Goal: Information Seeking & Learning: Understand process/instructions

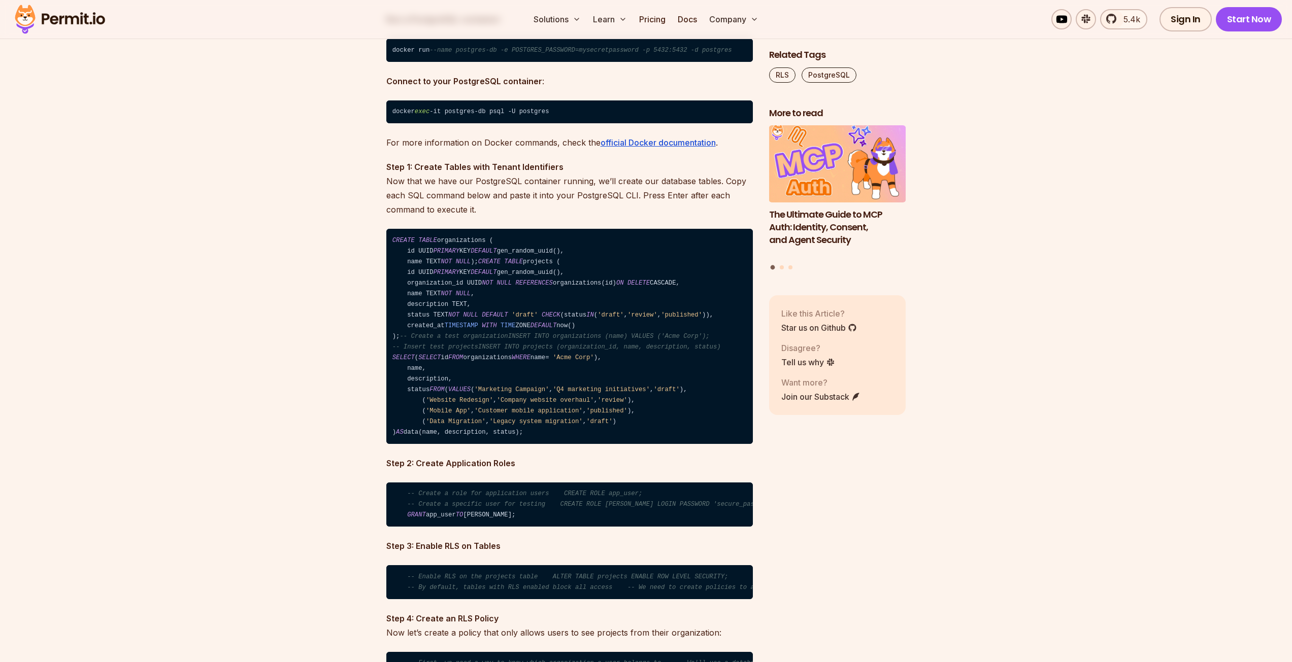
scroll to position [2183, 0]
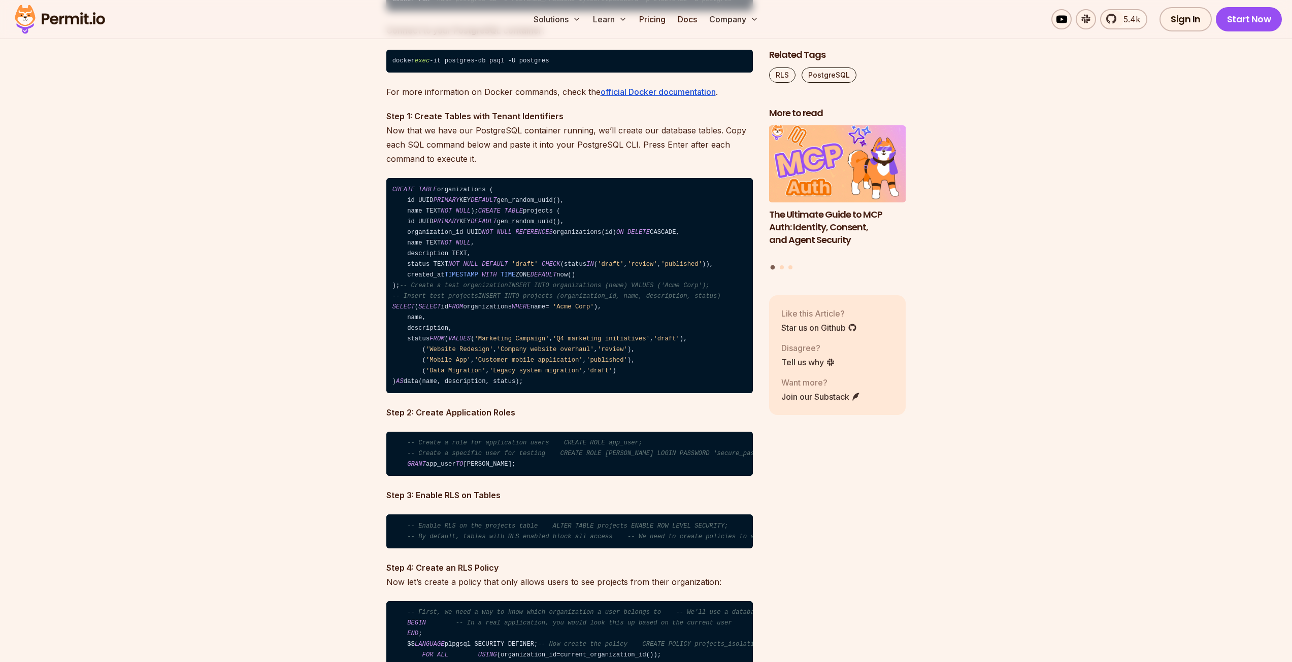
click at [453, 189] on code "CREATE TABLE organizations ( id UUID PRIMARY KEY DEFAULT gen_random_uuid(), nam…" at bounding box center [569, 285] width 366 height 215
drag, startPoint x: 406, startPoint y: 202, endPoint x: 417, endPoint y: 205, distance: 11.7
click at [417, 203] on code "CREATE TABLE organizations ( id UUID PRIMARY KEY DEFAULT gen_random_uuid(), nam…" at bounding box center [569, 285] width 366 height 215
click at [444, 222] on code "CREATE TABLE organizations ( id UUID PRIMARY KEY DEFAULT gen_random_uuid(), nam…" at bounding box center [569, 285] width 366 height 215
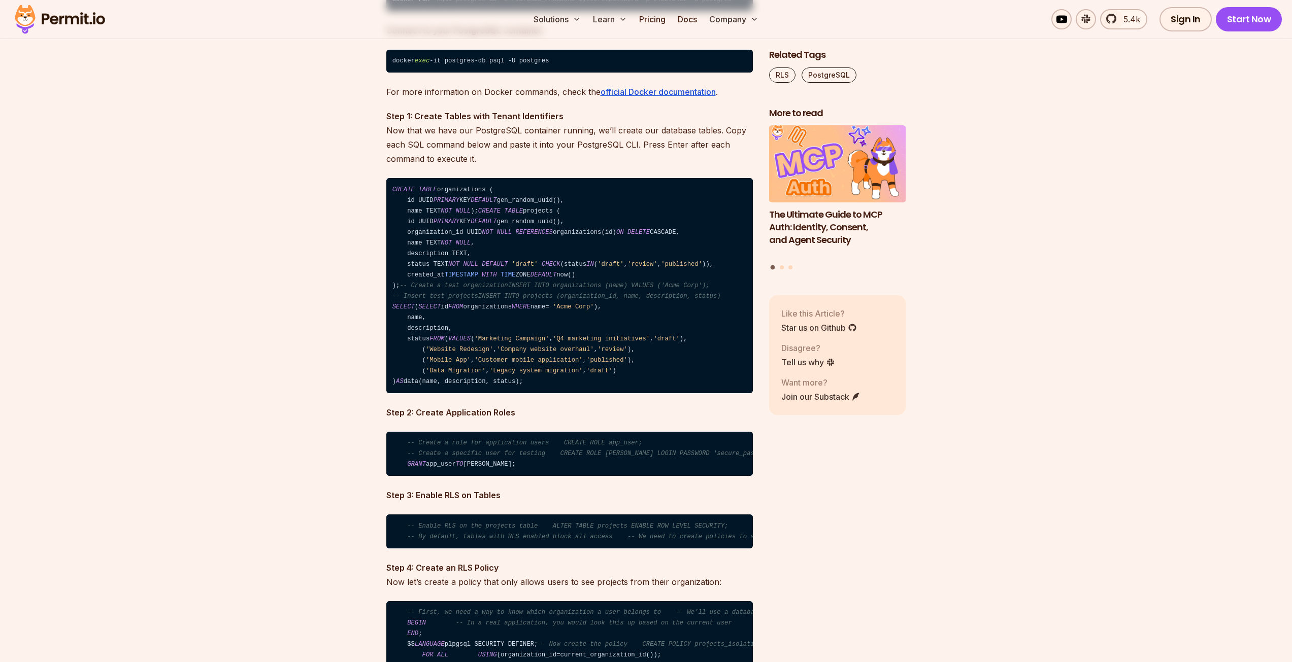
click at [444, 222] on code "CREATE TABLE organizations ( id UUID PRIMARY KEY DEFAULT gen_random_uuid(), nam…" at bounding box center [569, 285] width 366 height 215
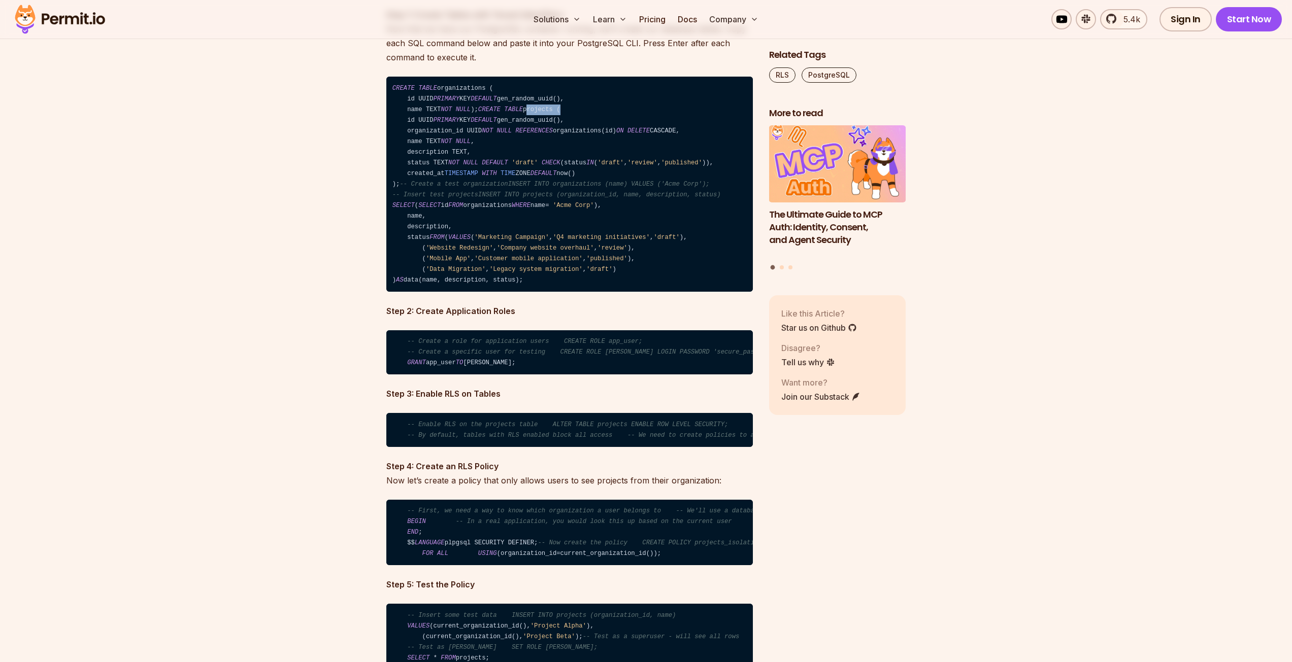
scroll to position [2386, 0]
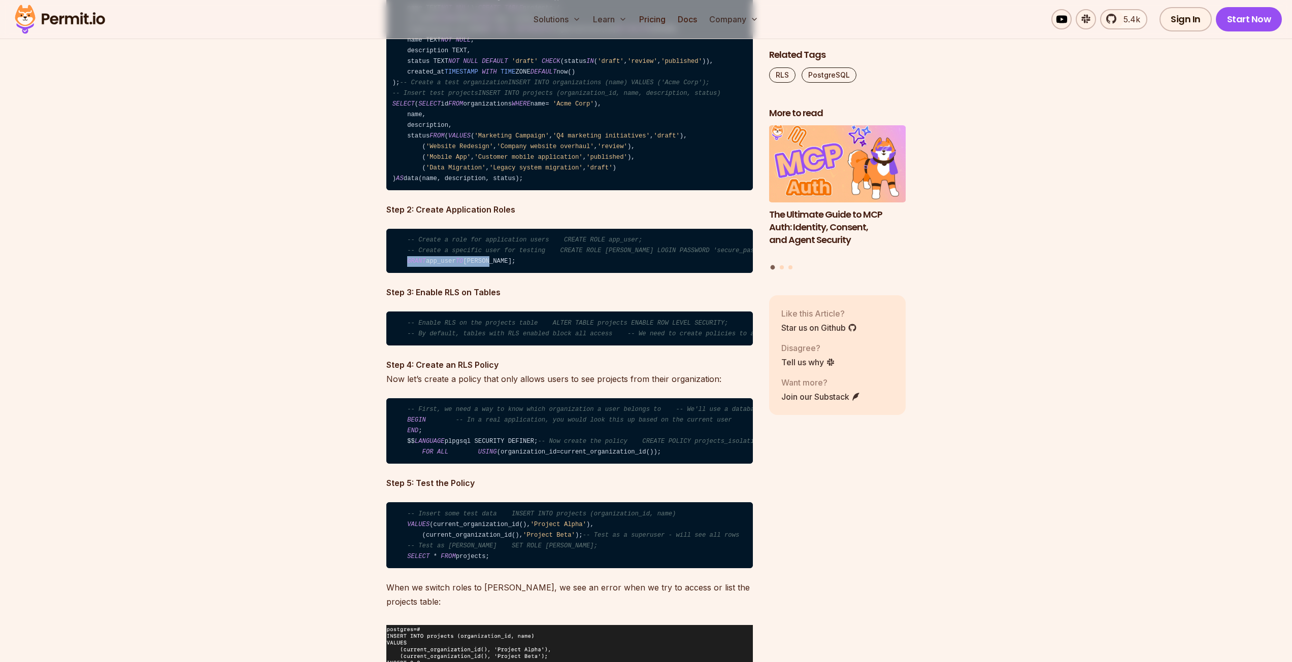
drag, startPoint x: 455, startPoint y: 326, endPoint x: 508, endPoint y: 325, distance: 52.3
click at [508, 274] on code "-- Create a role for application users CREATE ROLE app_user; -- Create a specif…" at bounding box center [569, 251] width 366 height 45
click at [432, 274] on code "-- Create a role for application users CREATE ROLE app_user; -- Create a specif…" at bounding box center [569, 251] width 366 height 45
drag, startPoint x: 432, startPoint y: 329, endPoint x: 439, endPoint y: 328, distance: 7.1
click at [432, 274] on code "-- Create a role for application users CREATE ROLE app_user; -- Create a specif…" at bounding box center [569, 251] width 366 height 45
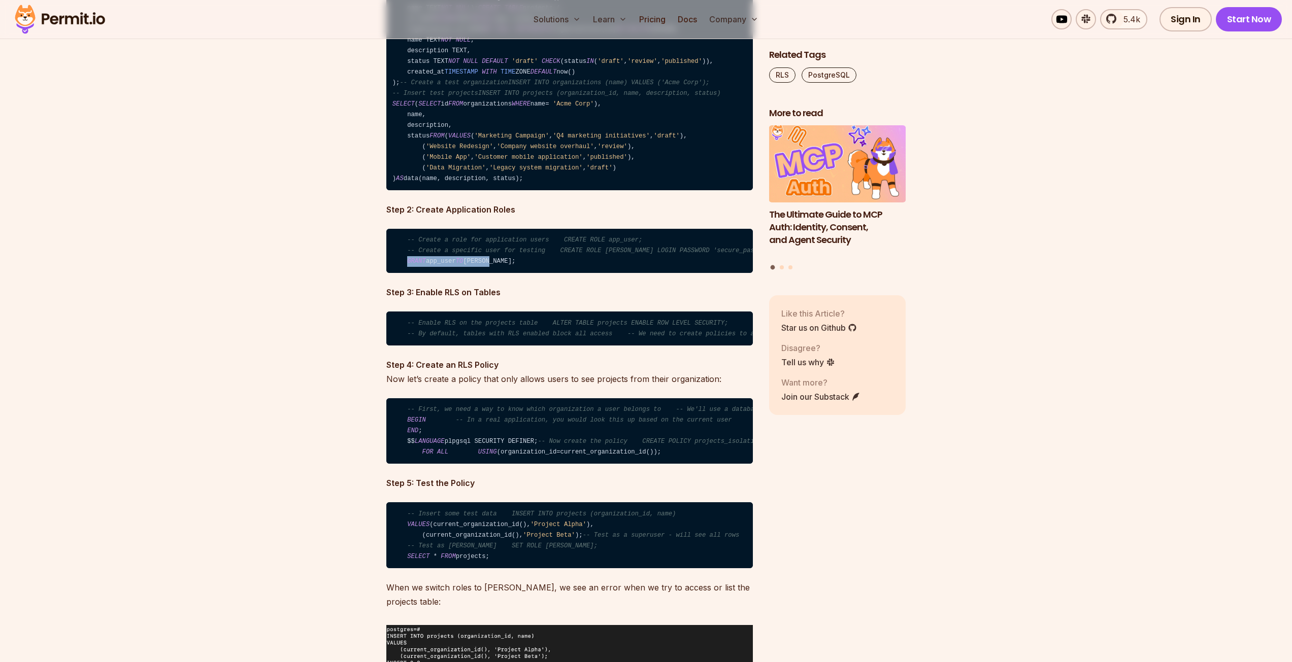
click at [479, 274] on code "-- Create a role for application users CREATE ROLE app_user; -- Create a specif…" at bounding box center [569, 251] width 366 height 45
click at [476, 274] on code "-- Create a role for application users CREATE ROLE app_user; -- Create a specif…" at bounding box center [569, 251] width 366 height 45
drag, startPoint x: 547, startPoint y: 316, endPoint x: 720, endPoint y: 316, distance: 172.6
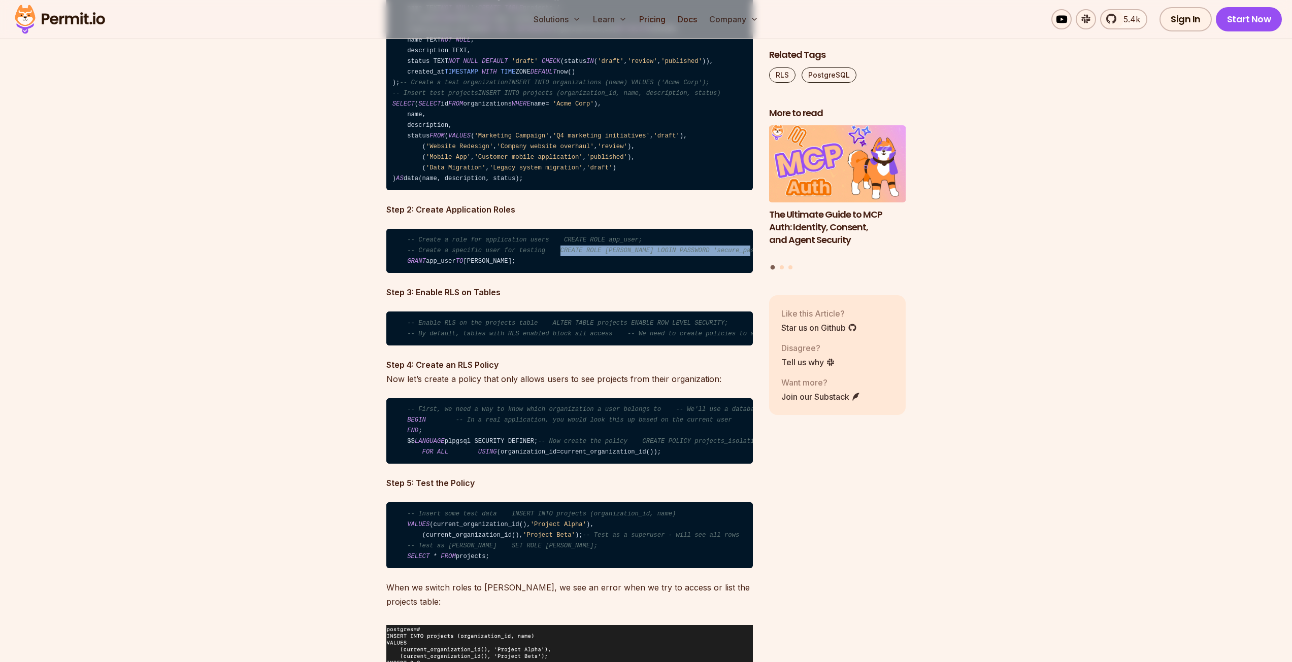
click at [720, 254] on span "-- Create a specific user for testing CREATE ROLE [PERSON_NAME] LOGIN PASSWORD …" at bounding box center [593, 250] width 373 height 7
drag, startPoint x: 549, startPoint y: 303, endPoint x: 618, endPoint y: 302, distance: 68.5
click at [618, 244] on span "-- Create a role for application users CREATE ROLE app_user;" at bounding box center [524, 240] width 235 height 7
drag, startPoint x: 551, startPoint y: 314, endPoint x: 713, endPoint y: 312, distance: 161.4
click at [713, 254] on span "-- Create a specific user for testing CREATE ROLE [PERSON_NAME] LOGIN PASSWORD …" at bounding box center [593, 250] width 373 height 7
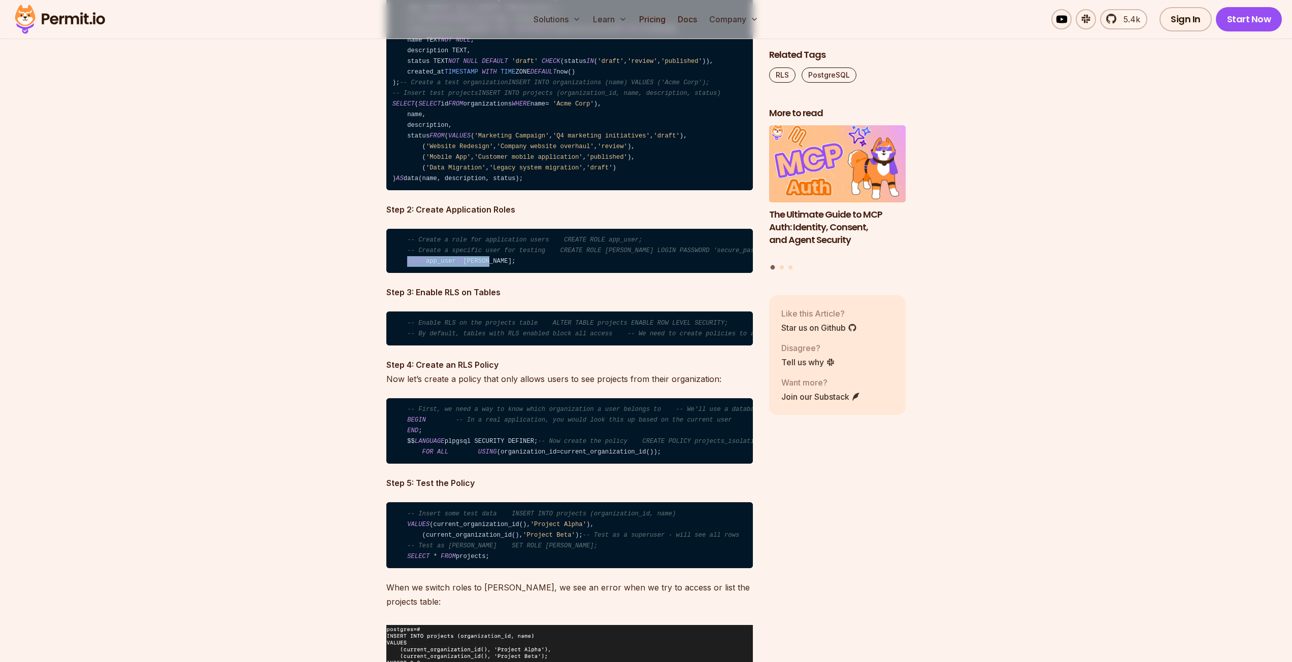
drag, startPoint x: 486, startPoint y: 327, endPoint x: 513, endPoint y: 328, distance: 26.9
click at [512, 274] on code "-- Create a role for application users CREATE ROLE app_user; -- Create a specif…" at bounding box center [569, 251] width 366 height 45
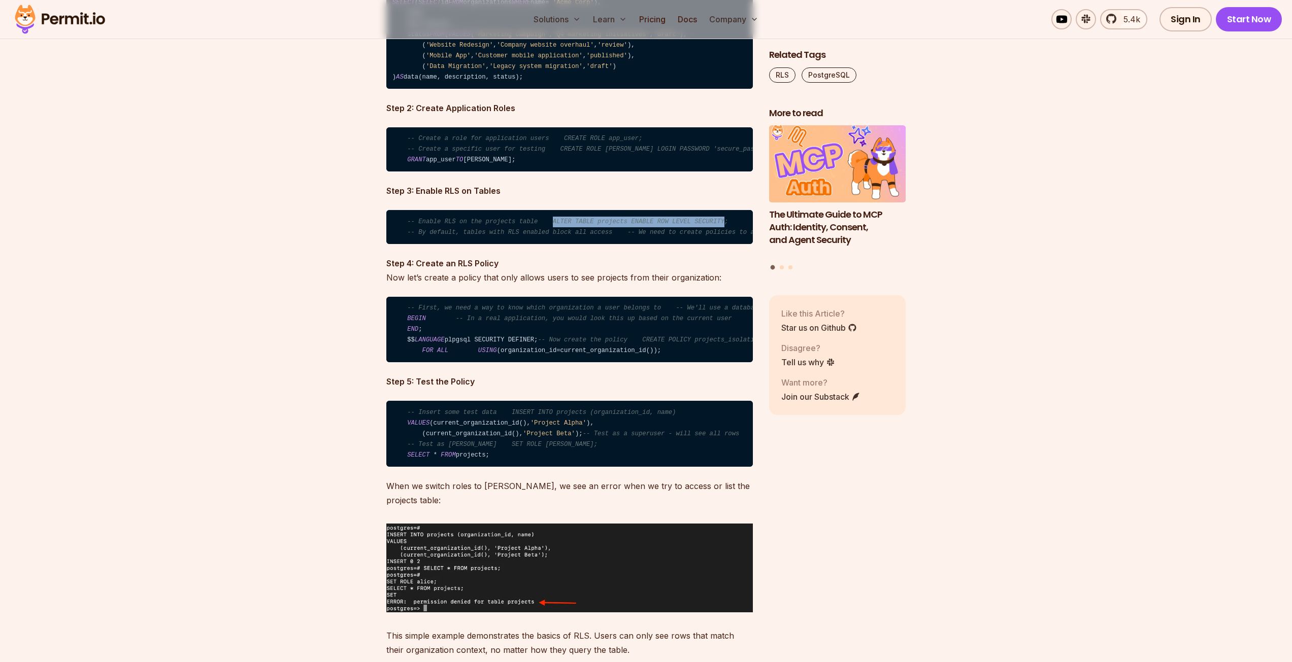
drag, startPoint x: 558, startPoint y: 284, endPoint x: 697, endPoint y: 287, distance: 139.1
click at [697, 225] on span "-- Enable RLS on the projects table ALTER TABLE projects ENABLE ROW LEVEL SECUR…" at bounding box center [567, 221] width 321 height 7
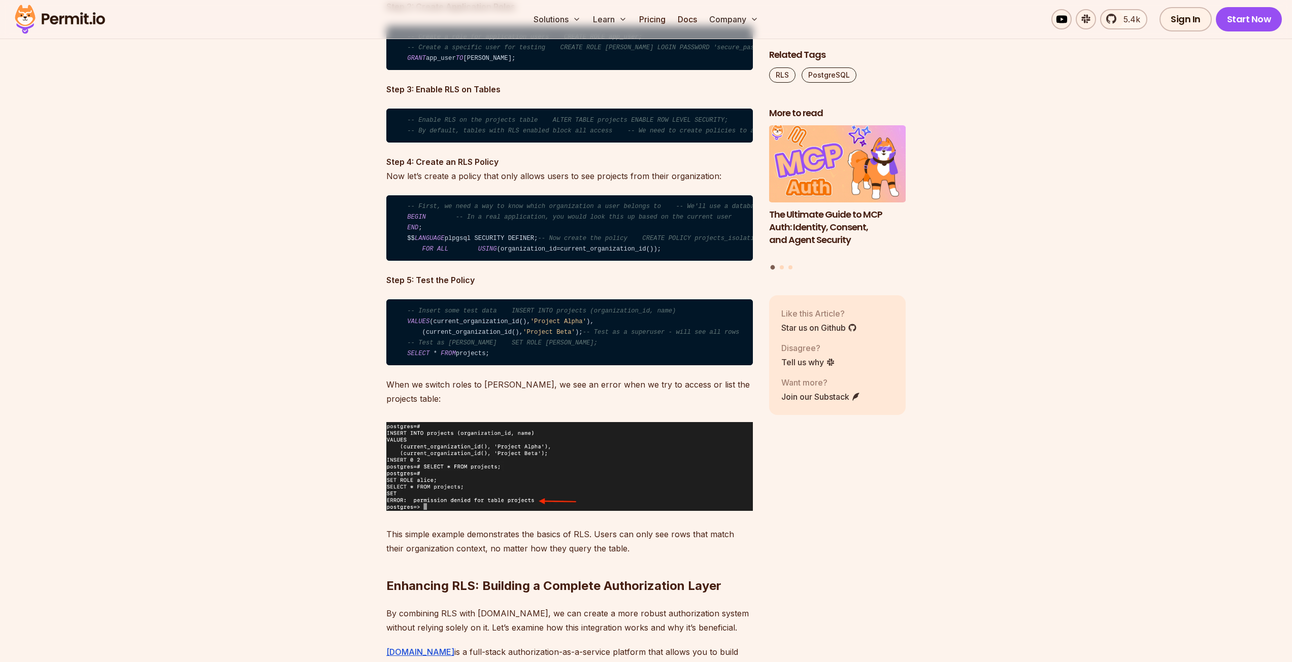
click at [494, 261] on code "-- First, we need a way to know which organization a user belongs to -- We'll u…" at bounding box center [569, 228] width 366 height 66
drag, startPoint x: 494, startPoint y: 311, endPoint x: 522, endPoint y: 307, distance: 28.6
click at [522, 261] on code "-- First, we need a way to know which organization a user belongs to -- We'll u…" at bounding box center [569, 228] width 366 height 66
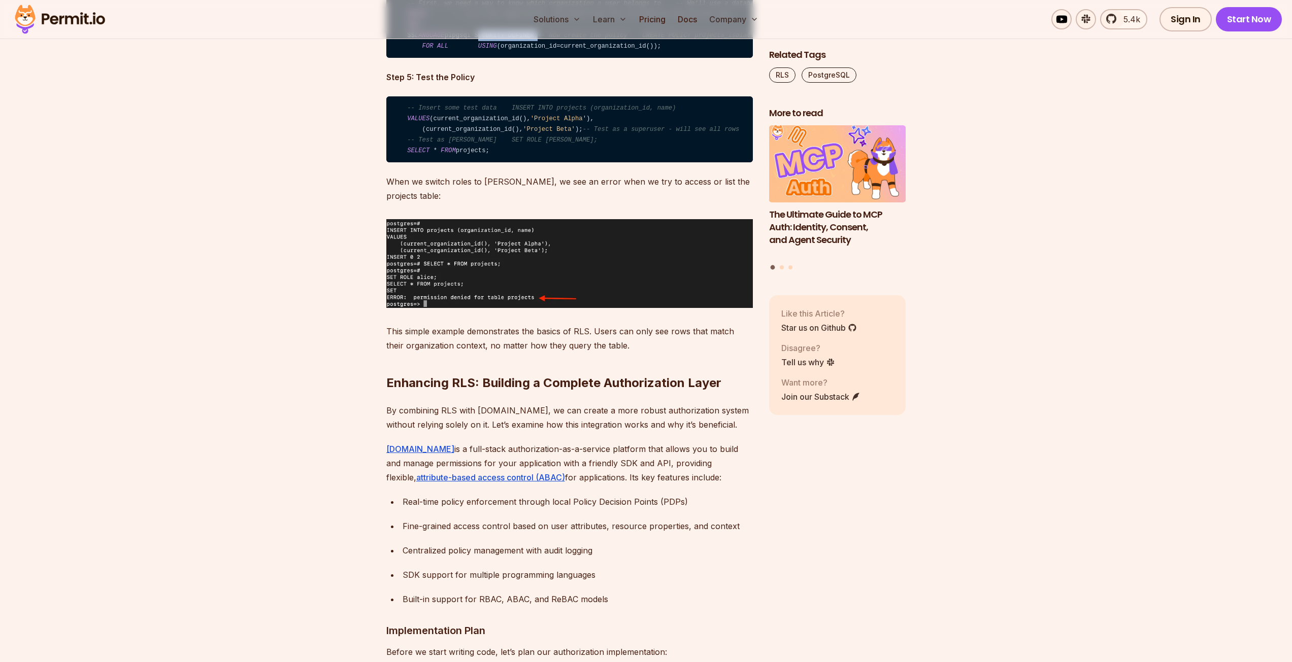
scroll to position [2741, 0]
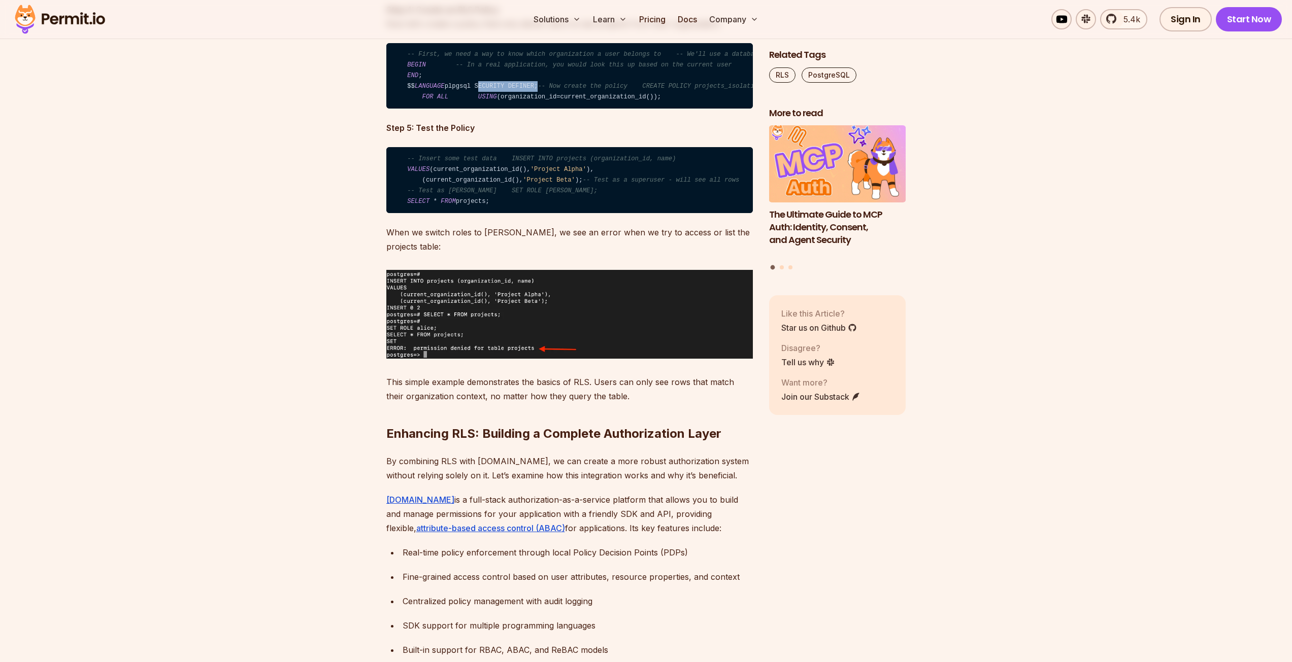
click at [474, 213] on code "-- Insert some test data INSERT INTO projects (organization_id, name) VALUES (c…" at bounding box center [569, 180] width 366 height 66
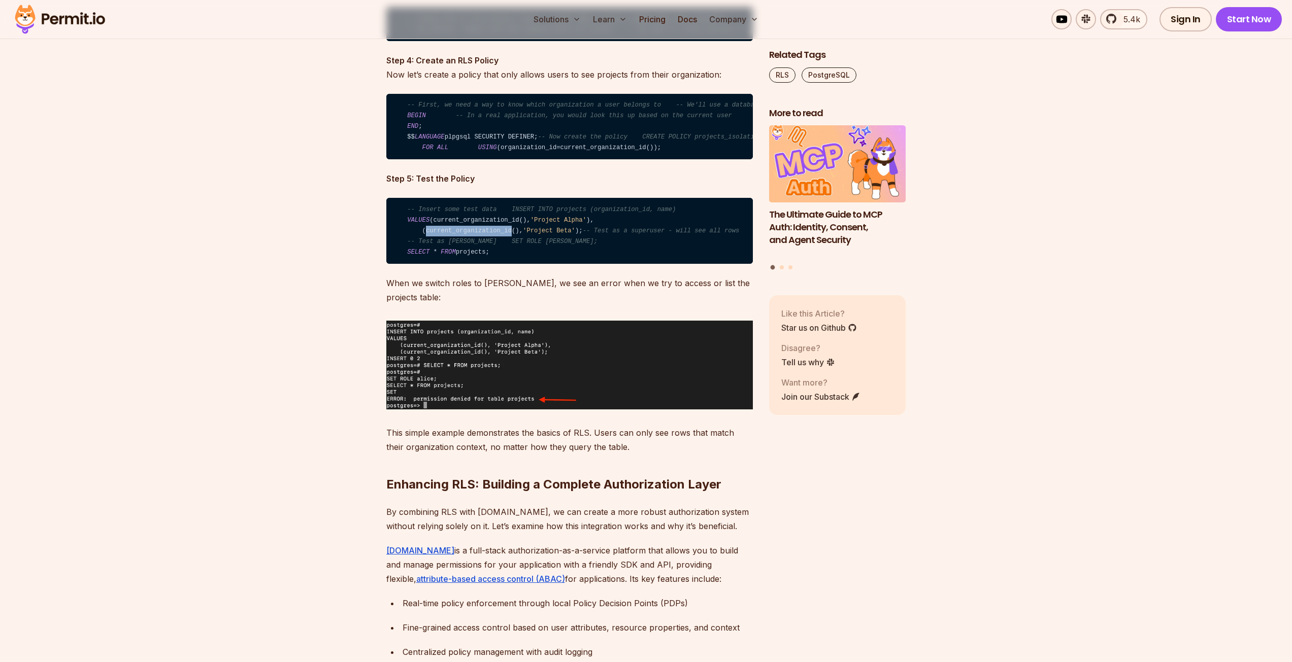
scroll to position [2639, 0]
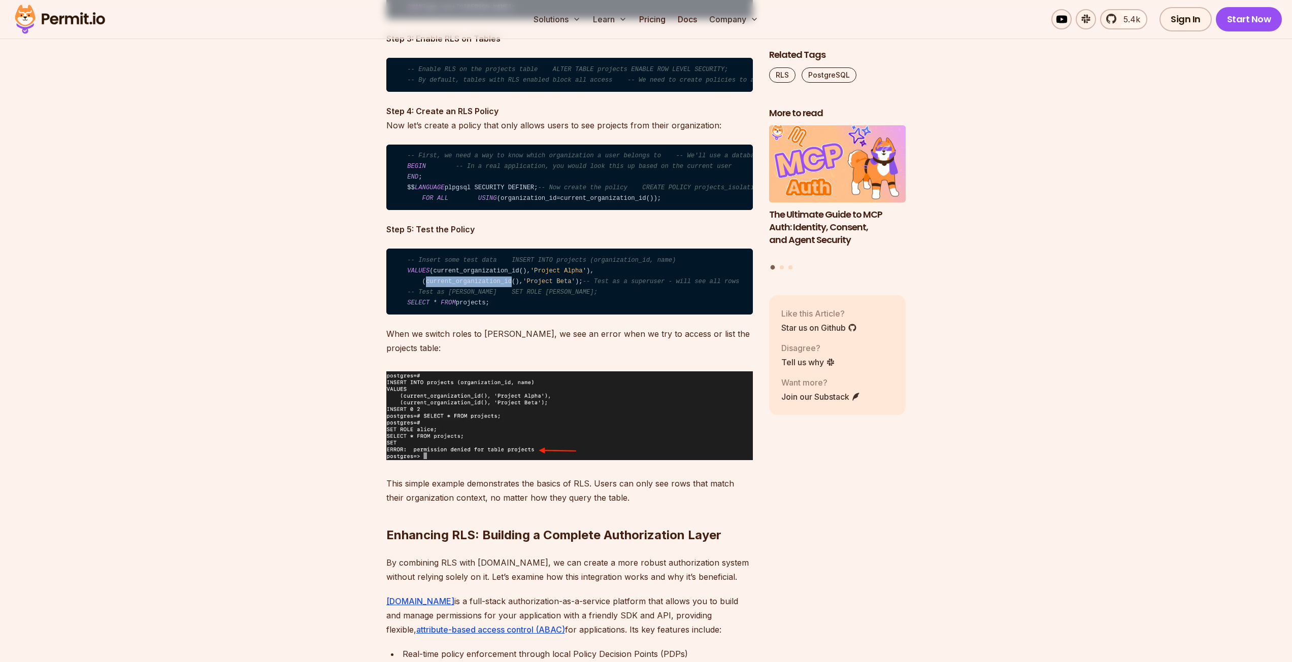
click at [447, 315] on code "-- Insert some test data INSERT INTO projects (organization_id, name) VALUES (c…" at bounding box center [569, 282] width 366 height 66
click at [452, 315] on code "-- Insert some test data INSERT INTO projects (organization_id, name) VALUES (c…" at bounding box center [569, 282] width 366 height 66
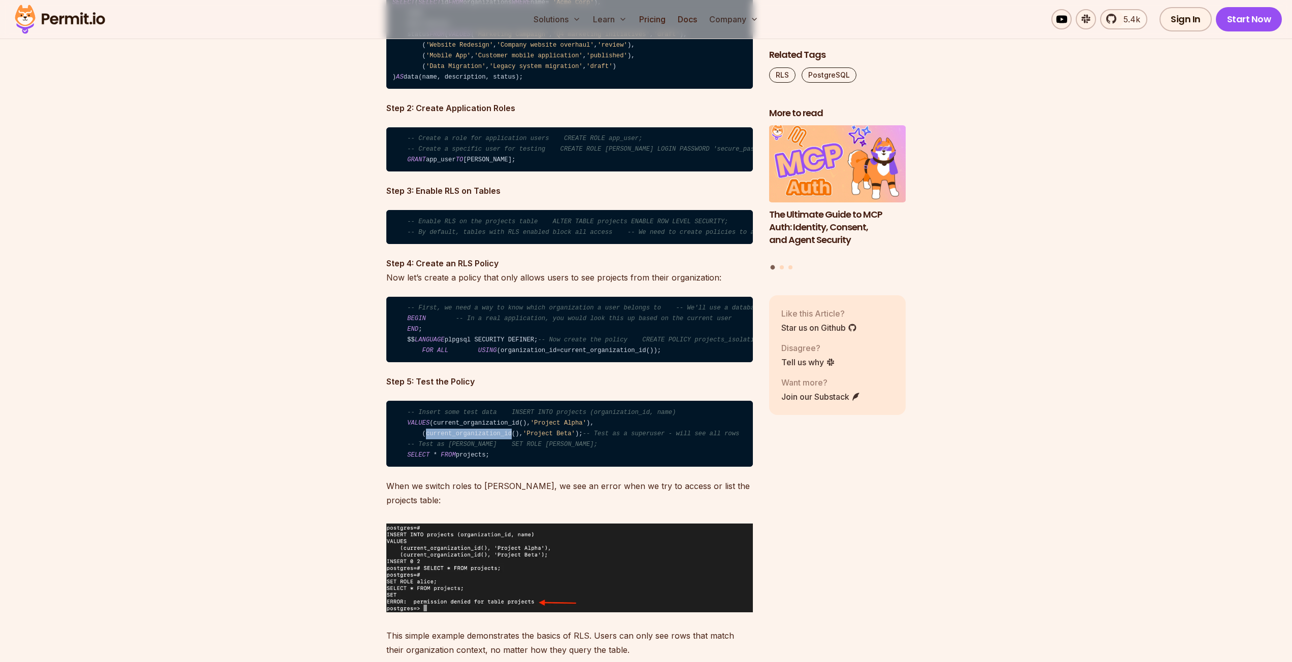
scroll to position [2436, 0]
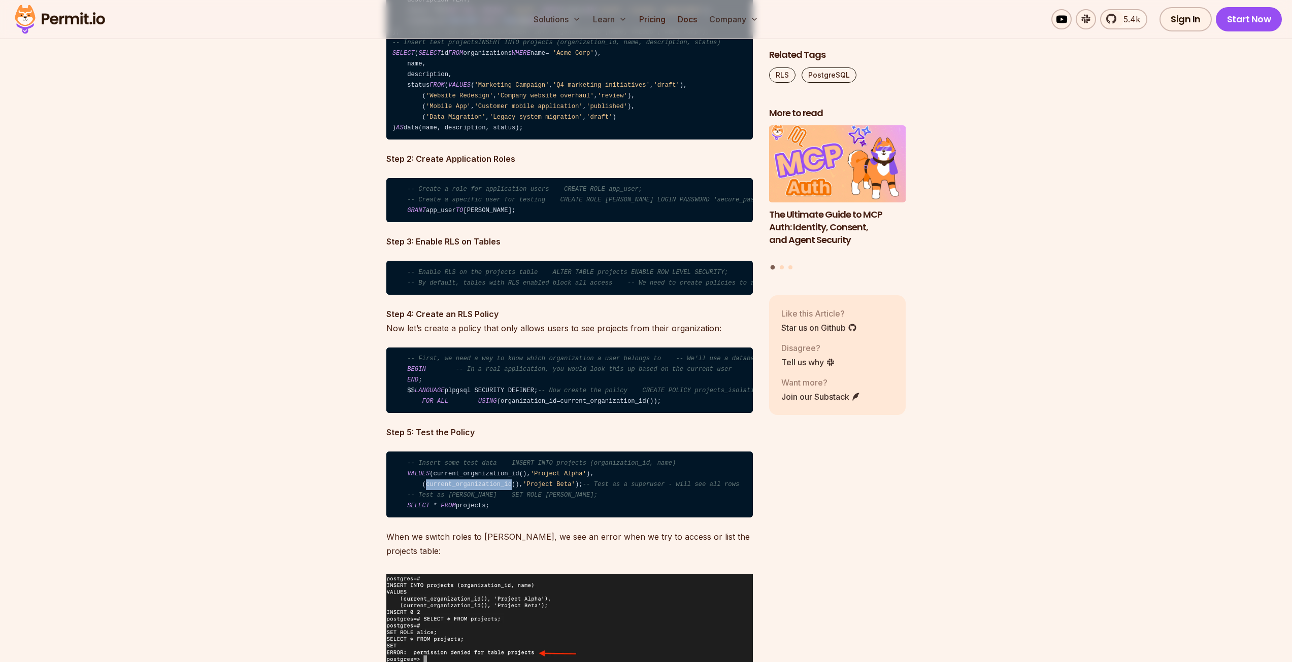
copy code "current_organization_id"
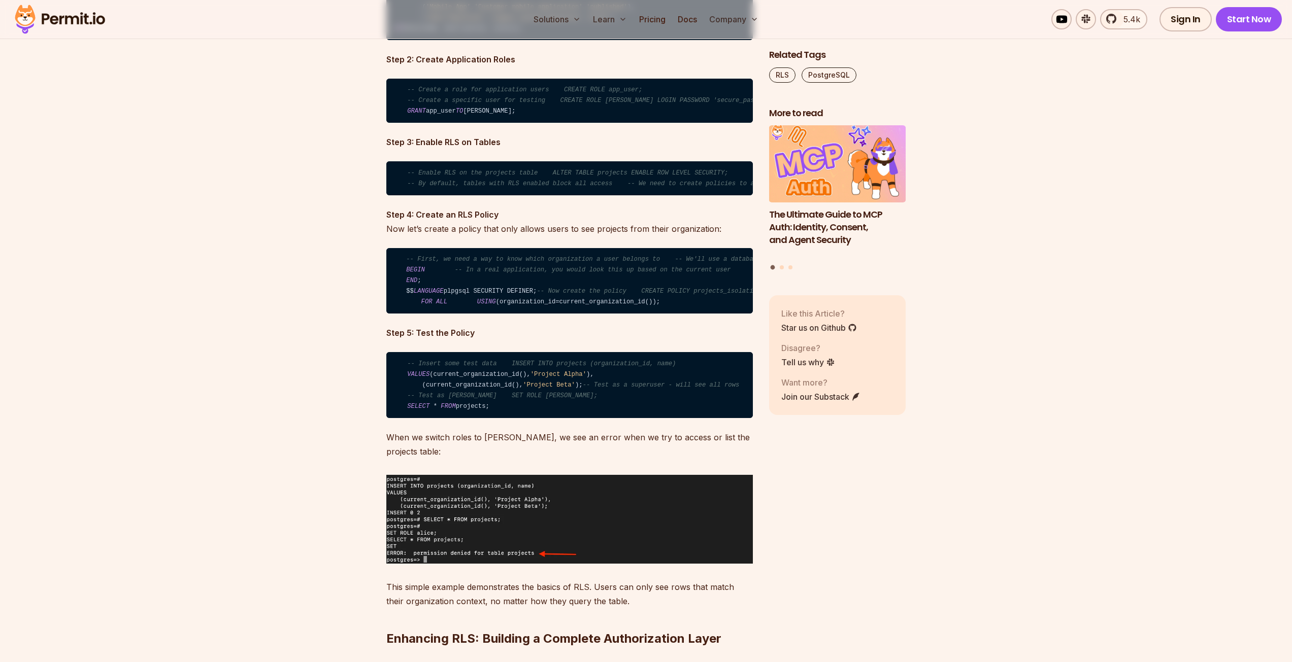
scroll to position [0, 0]
drag, startPoint x: 413, startPoint y: 344, endPoint x: 433, endPoint y: 353, distance: 22.9
click at [429, 314] on code "-- First, we need a way to know which organization a user belongs to -- We'll u…" at bounding box center [569, 281] width 366 height 66
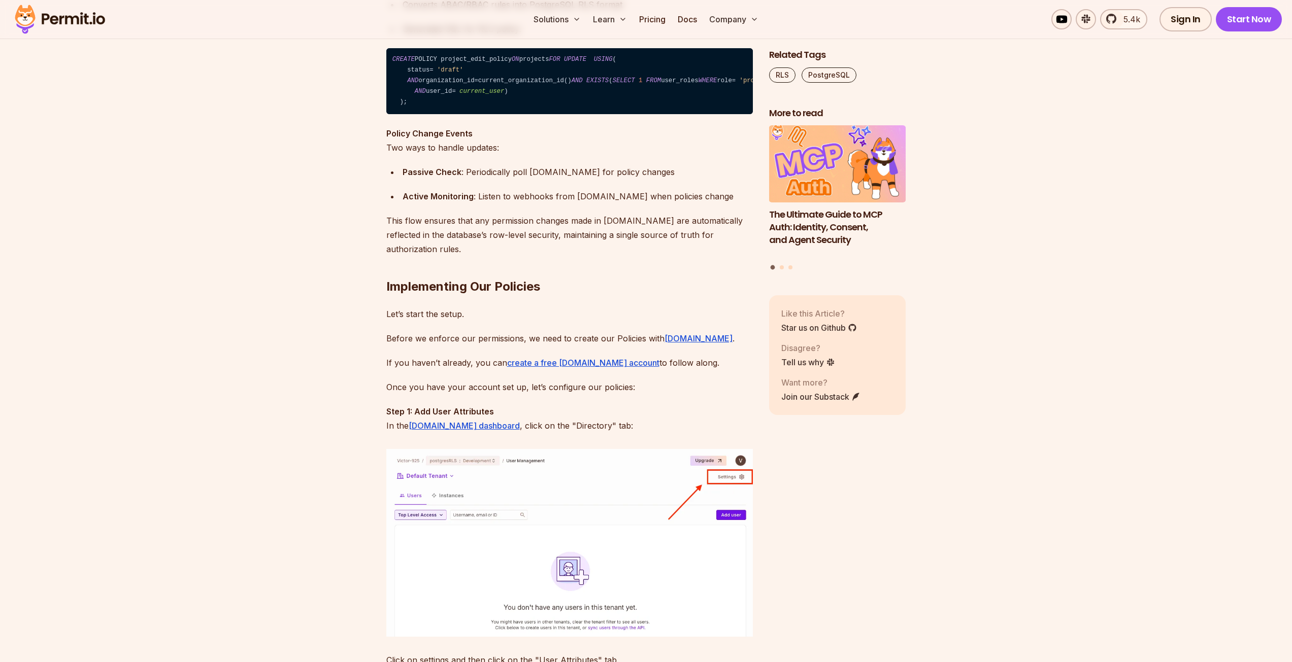
scroll to position [4515, 0]
